Goal: Find contact information: Find contact information

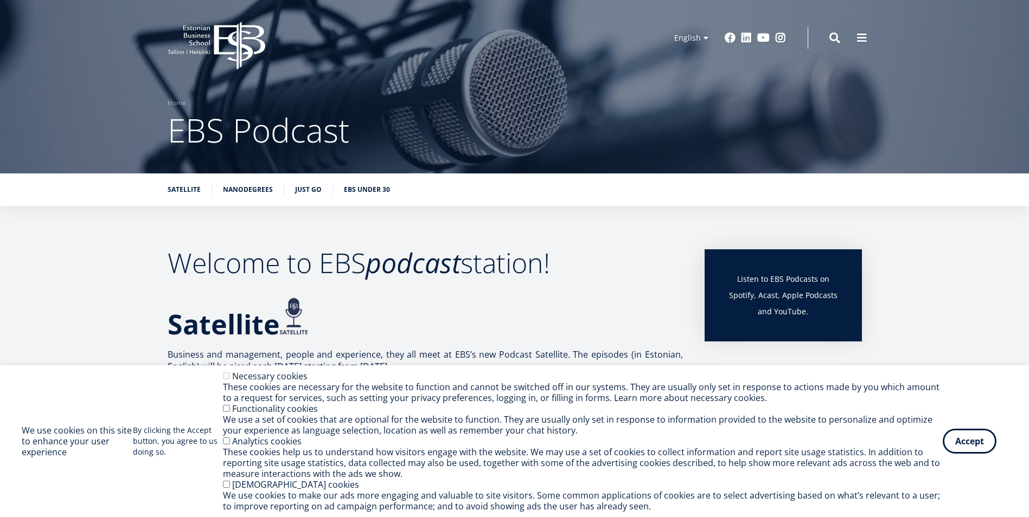
click at [199, 39] on icon "EBS Logo Created with Sketch." at bounding box center [217, 46] width 98 height 48
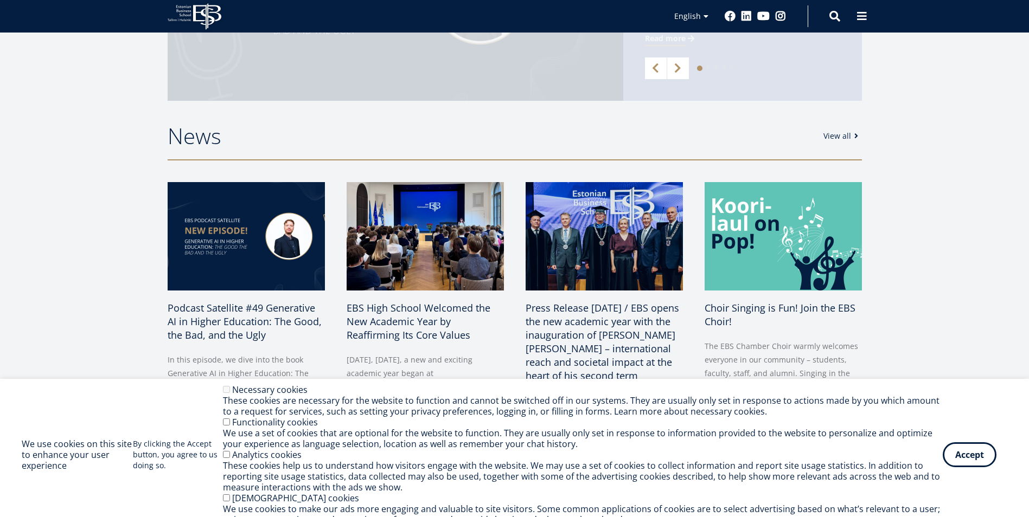
scroll to position [434, 0]
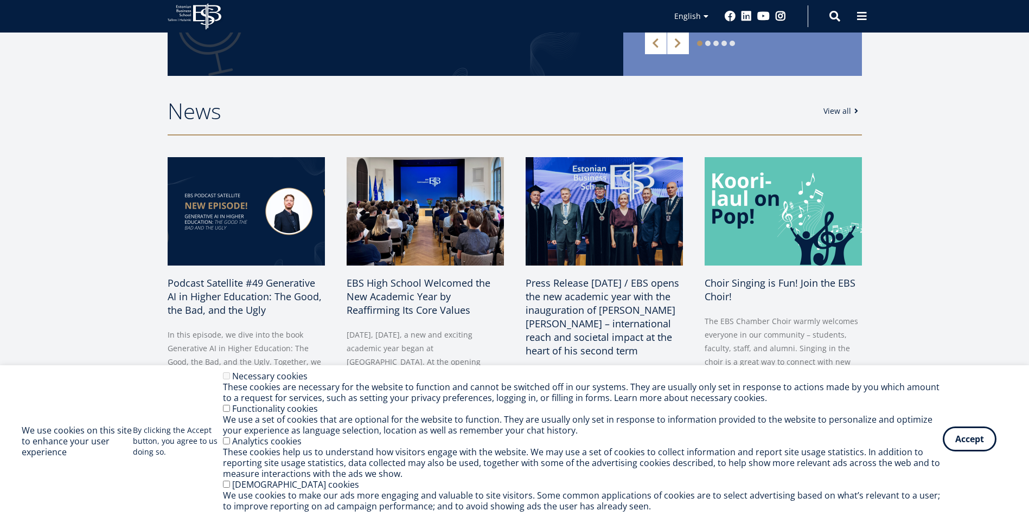
click at [962, 437] on button "Accept" at bounding box center [969, 439] width 54 height 25
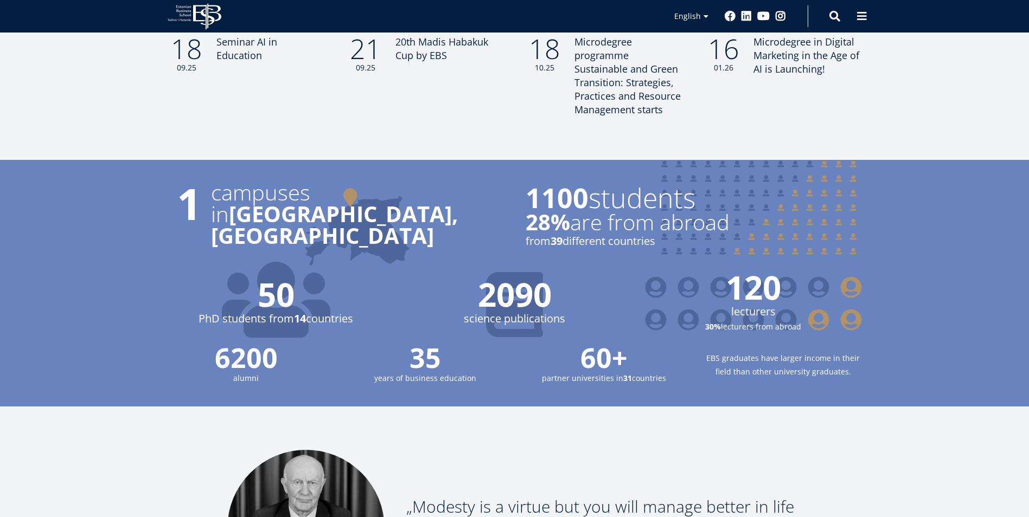
scroll to position [1489, 0]
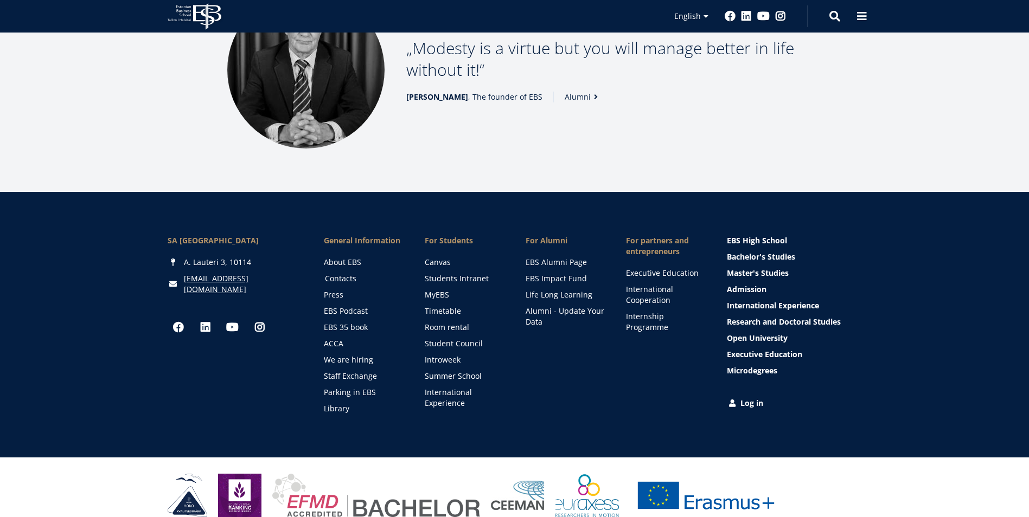
click at [348, 273] on link "Contacts" at bounding box center [364, 278] width 79 height 11
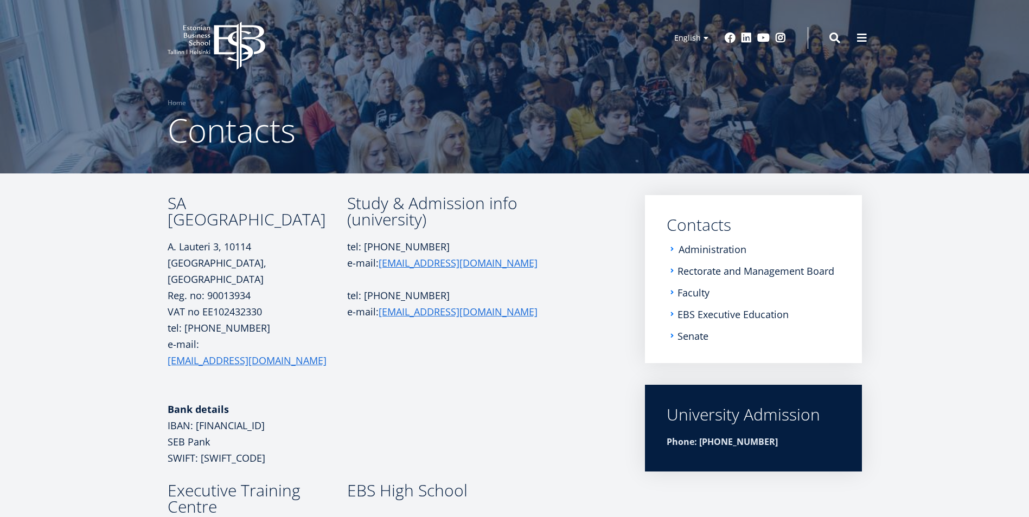
click at [716, 247] on link "Administration" at bounding box center [712, 249] width 68 height 11
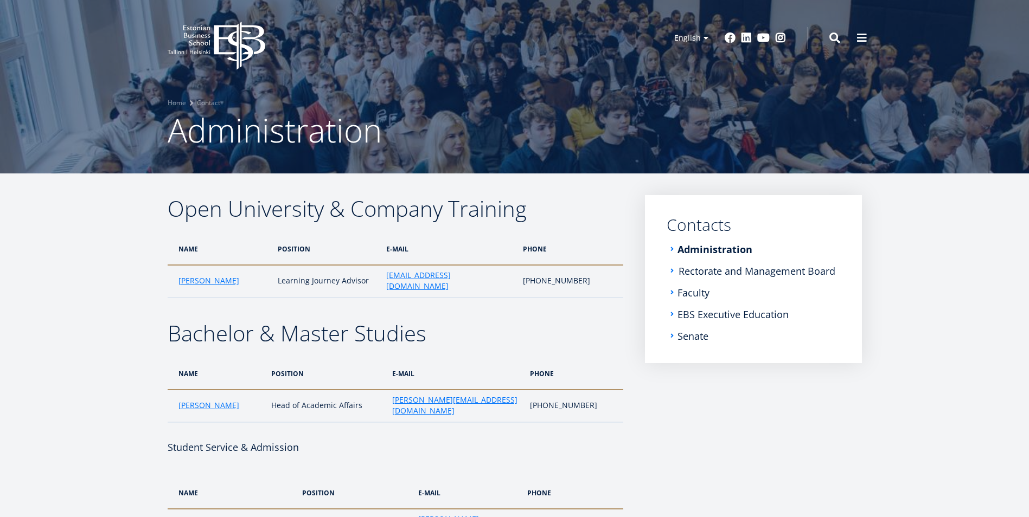
click at [742, 269] on link "Rectorate and Management Board" at bounding box center [756, 271] width 157 height 11
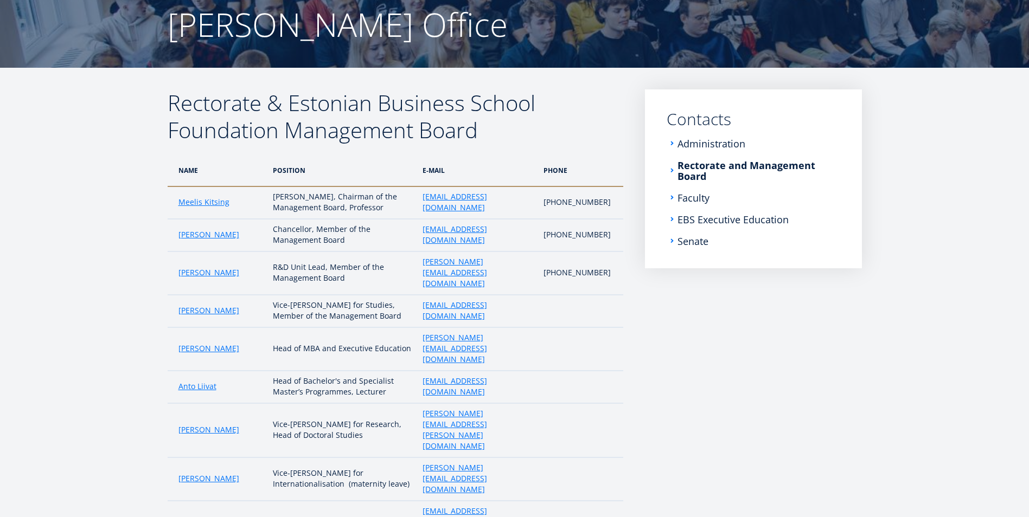
scroll to position [108, 0]
